Goal: Transaction & Acquisition: Download file/media

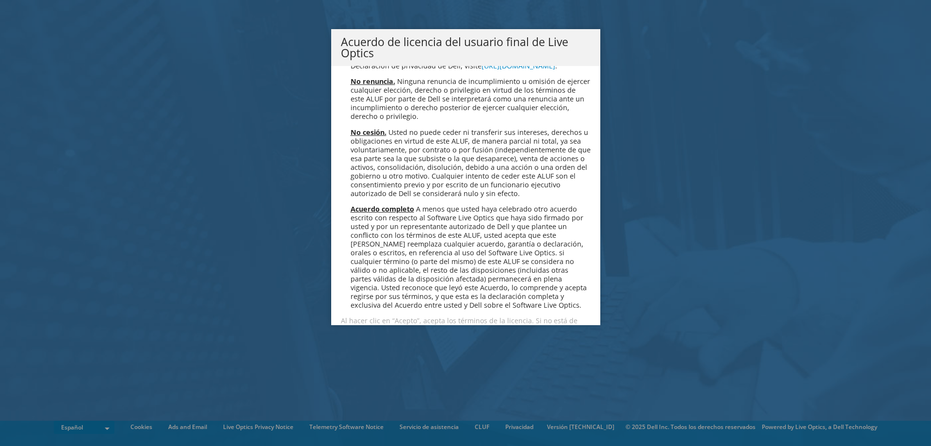
scroll to position [4111, 0]
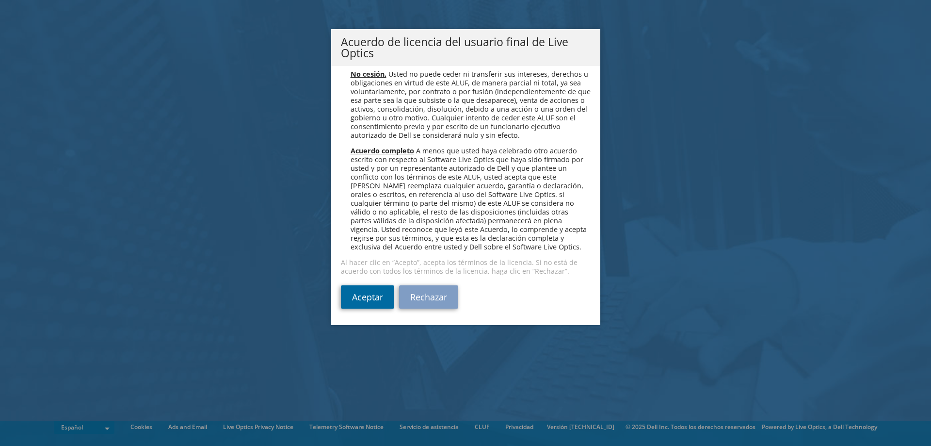
click at [361, 298] on link "Aceptar" at bounding box center [367, 296] width 53 height 23
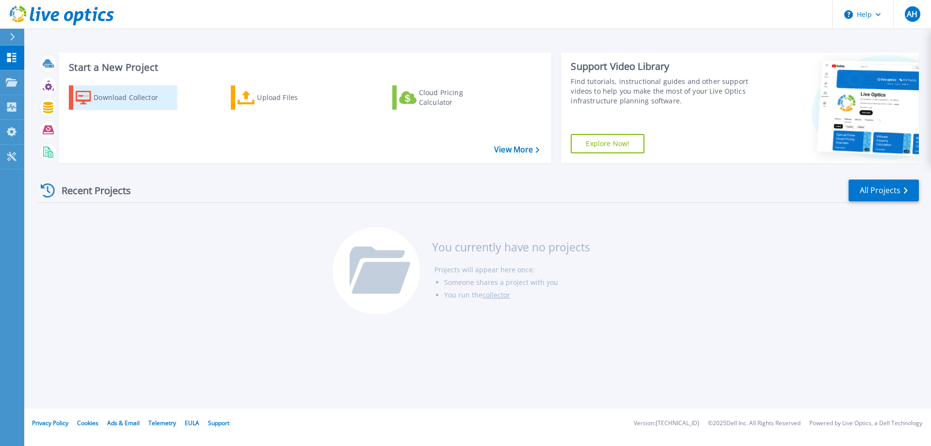
click at [130, 102] on div "Download Collector" at bounding box center [133, 97] width 78 height 19
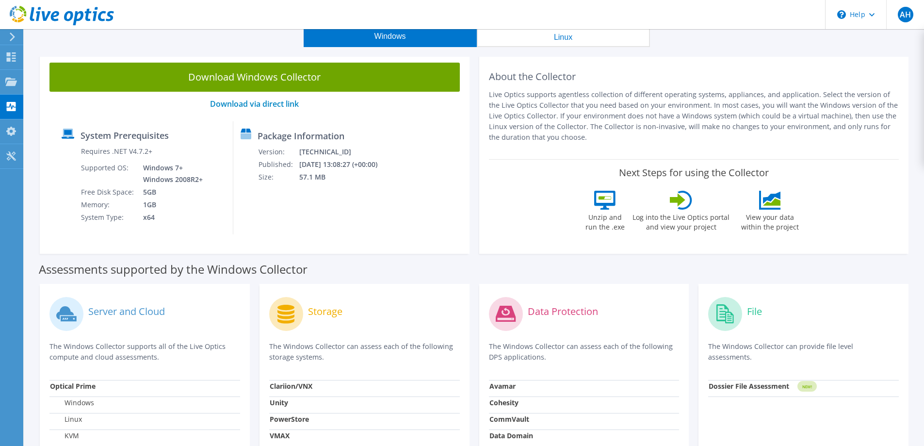
scroll to position [18, 0]
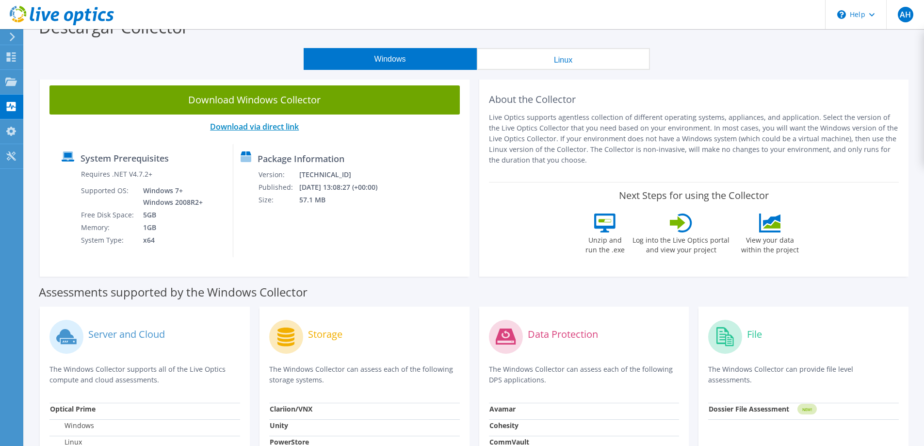
click at [267, 128] on link "Download via direct link" at bounding box center [254, 126] width 89 height 11
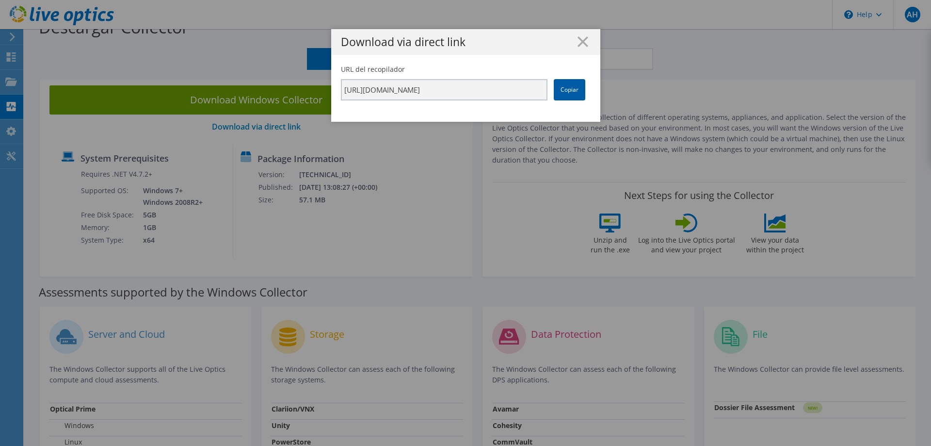
click at [568, 90] on link "Copiar" at bounding box center [570, 89] width 32 height 21
click at [580, 41] on line at bounding box center [583, 42] width 10 height 10
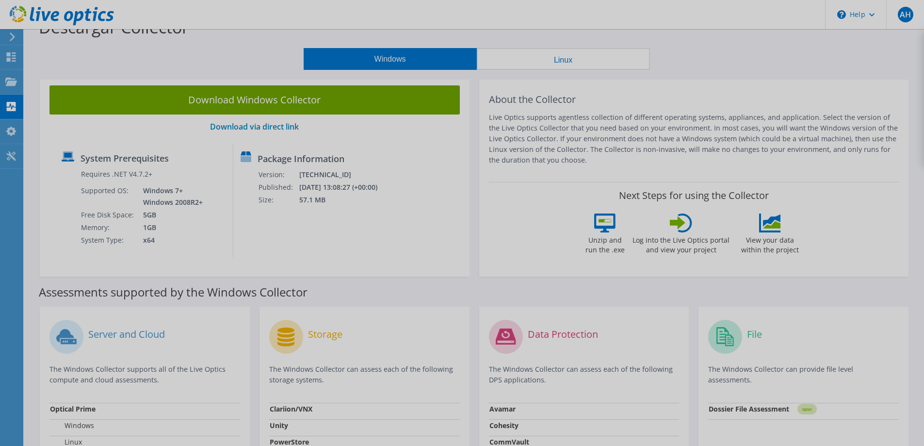
click at [340, 94] on div at bounding box center [462, 223] width 924 height 446
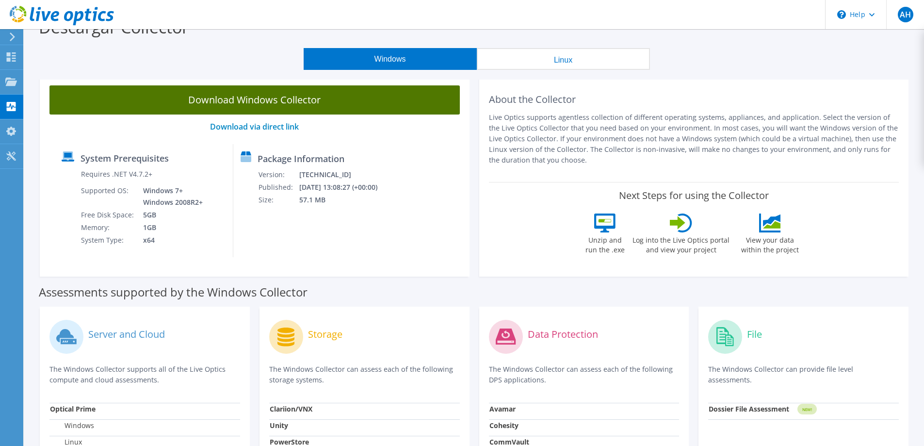
click at [291, 99] on link "Download Windows Collector" at bounding box center [254, 99] width 410 height 29
